Goal: Transaction & Acquisition: Obtain resource

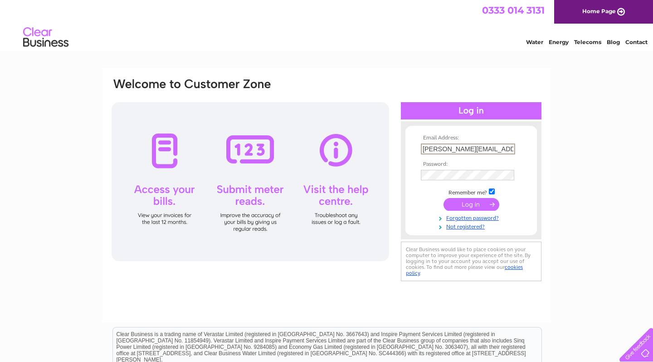
type input "joanne.murray@jemroadconstruction.co.uk"
click at [457, 204] on input "submit" at bounding box center [472, 204] width 56 height 13
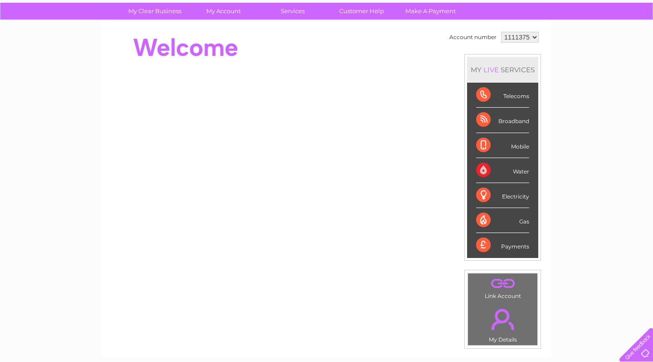
scroll to position [65, 0]
click at [517, 143] on div "Mobile" at bounding box center [502, 145] width 53 height 25
click at [518, 146] on div "Mobile" at bounding box center [502, 145] width 53 height 25
click at [488, 142] on div "Mobile" at bounding box center [502, 145] width 53 height 25
click at [512, 241] on div "Payments" at bounding box center [502, 245] width 53 height 25
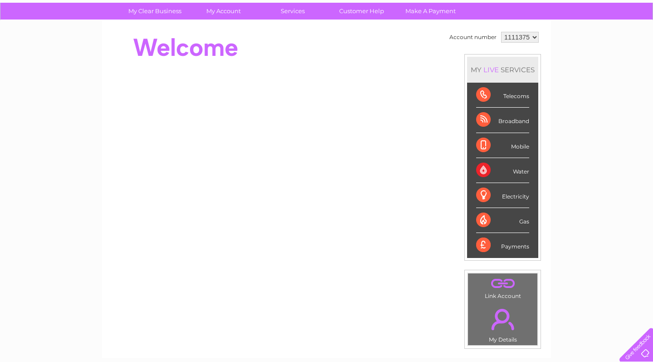
click at [491, 245] on div "Payments" at bounding box center [502, 245] width 53 height 25
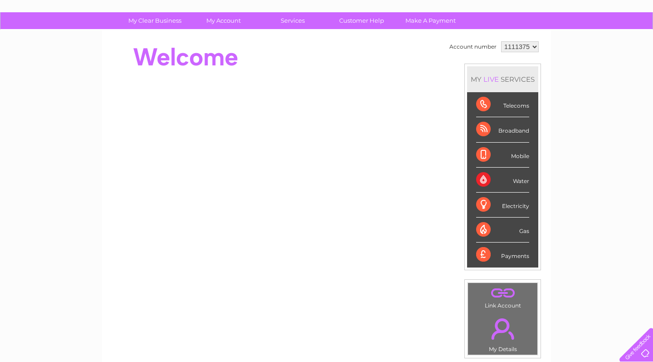
scroll to position [48, 0]
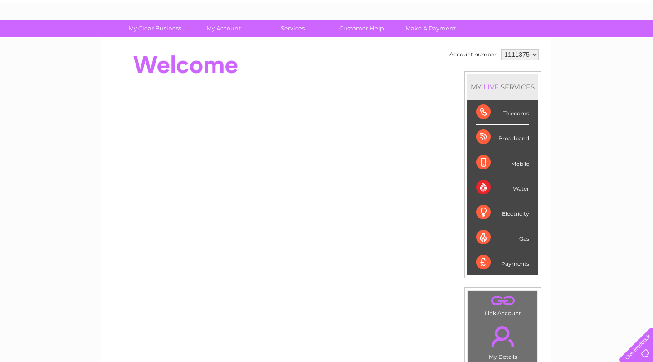
click at [478, 263] on div "Payments" at bounding box center [502, 262] width 53 height 25
click at [491, 261] on div "Payments" at bounding box center [502, 262] width 53 height 25
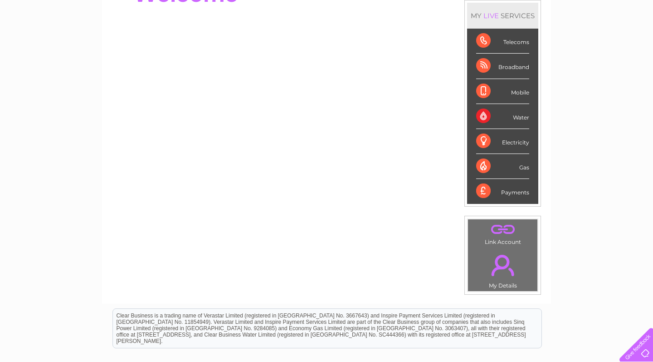
scroll to position [106, 0]
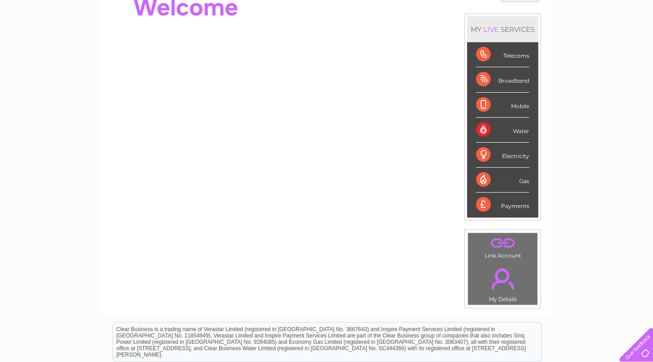
click at [489, 203] on div "Payments" at bounding box center [502, 204] width 53 height 25
click at [489, 179] on div "Gas" at bounding box center [502, 179] width 53 height 25
click at [489, 97] on div "Mobile" at bounding box center [502, 105] width 53 height 25
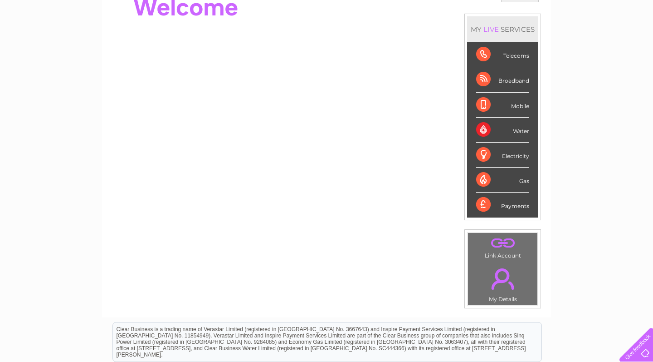
click at [492, 67] on div "Broadband" at bounding box center [502, 79] width 53 height 25
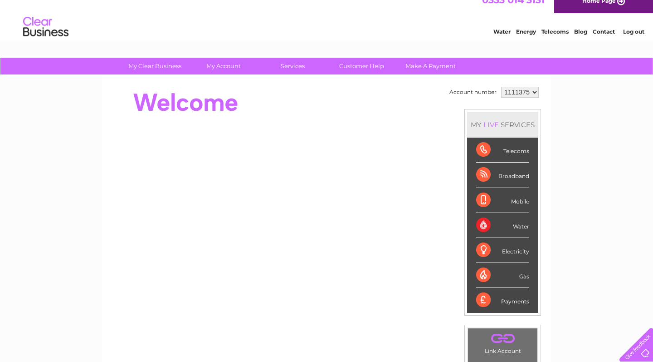
scroll to position [0, 0]
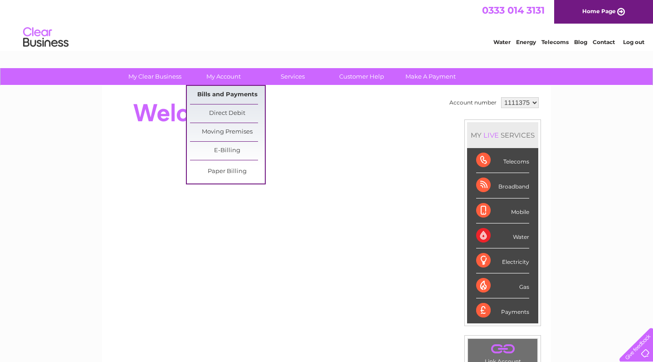
click at [223, 93] on link "Bills and Payments" at bounding box center [227, 95] width 75 height 18
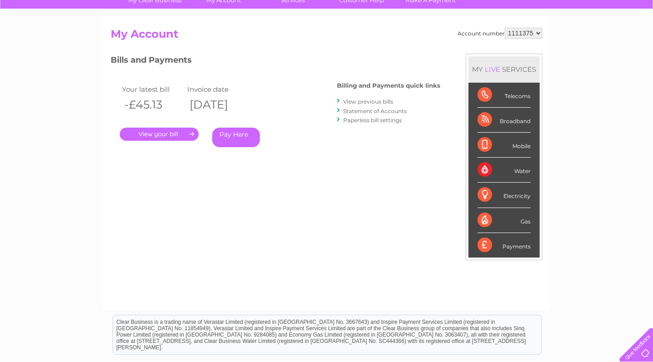
scroll to position [78, 0]
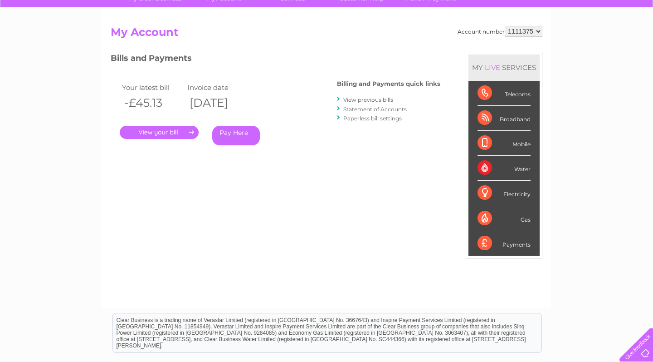
click at [359, 100] on link "View previous bills" at bounding box center [369, 99] width 50 height 7
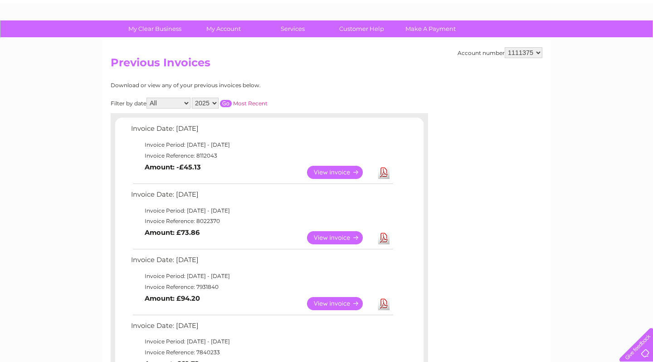
scroll to position [54, 0]
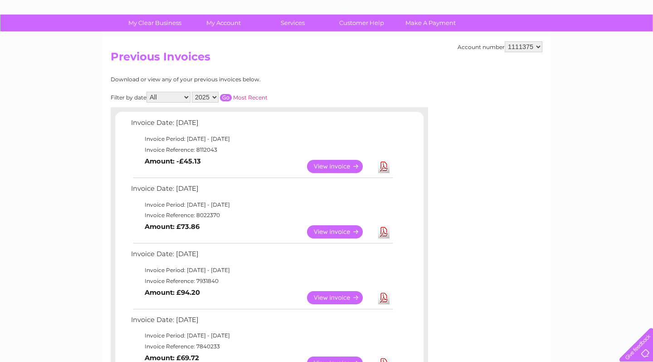
click at [385, 229] on link "Download" at bounding box center [383, 231] width 11 height 13
click at [334, 230] on link "View" at bounding box center [340, 231] width 67 height 13
click at [324, 225] on link "View" at bounding box center [340, 231] width 67 height 13
click at [381, 166] on link "Download" at bounding box center [383, 166] width 11 height 13
click at [337, 229] on link "View" at bounding box center [340, 231] width 67 height 13
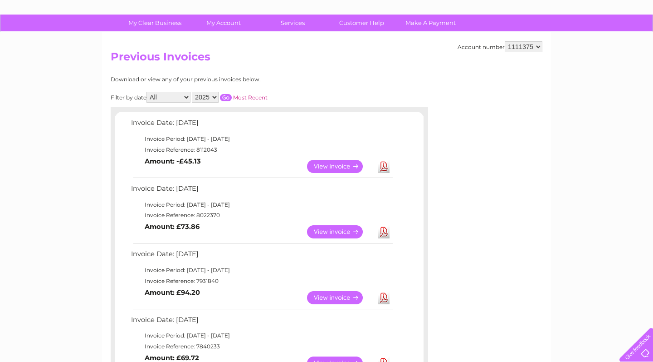
click at [323, 162] on link "View" at bounding box center [340, 166] width 67 height 13
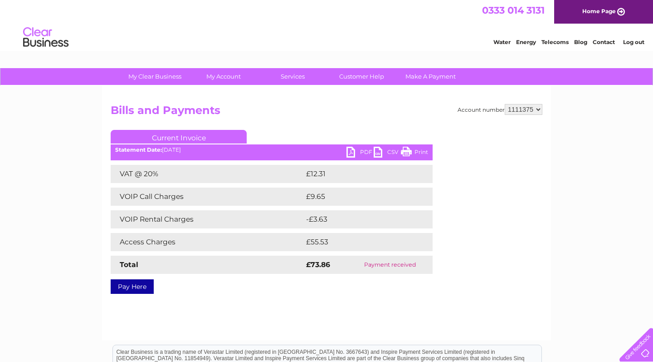
click at [352, 154] on link "PDF" at bounding box center [360, 153] width 27 height 13
